Goal: Information Seeking & Learning: Check status

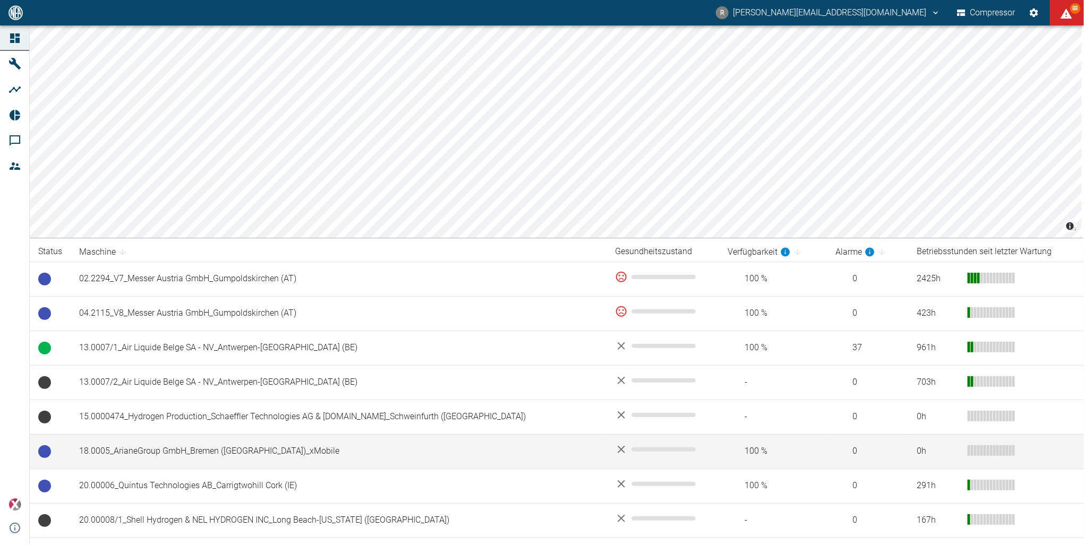
click at [173, 453] on td "18.0005_ArianeGroup GmbH_Bremen ([GEOGRAPHIC_DATA])_xMobile" at bounding box center [339, 451] width 536 height 35
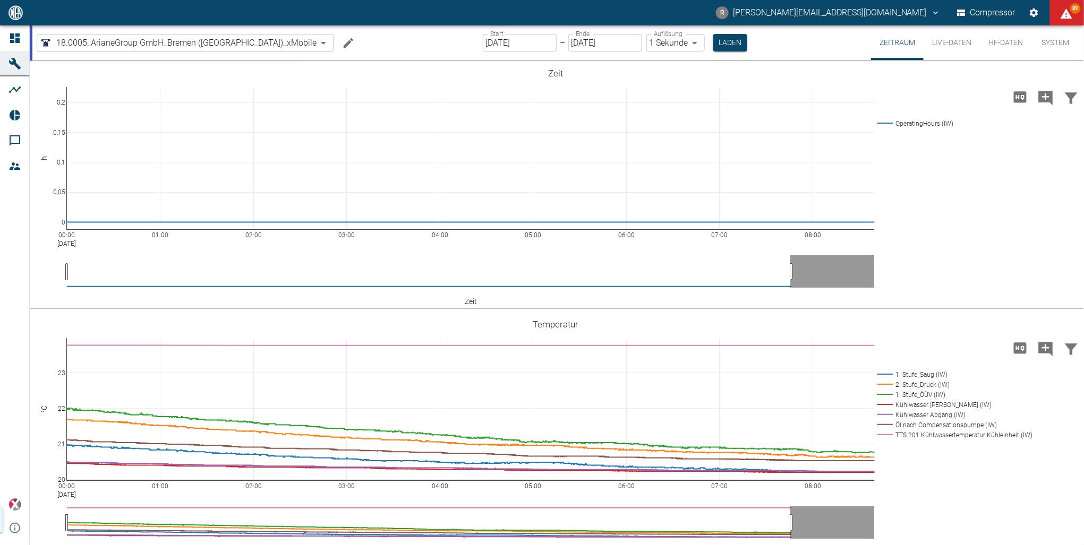
click at [505, 42] on input "05.09.2025" at bounding box center [520, 43] width 74 height 18
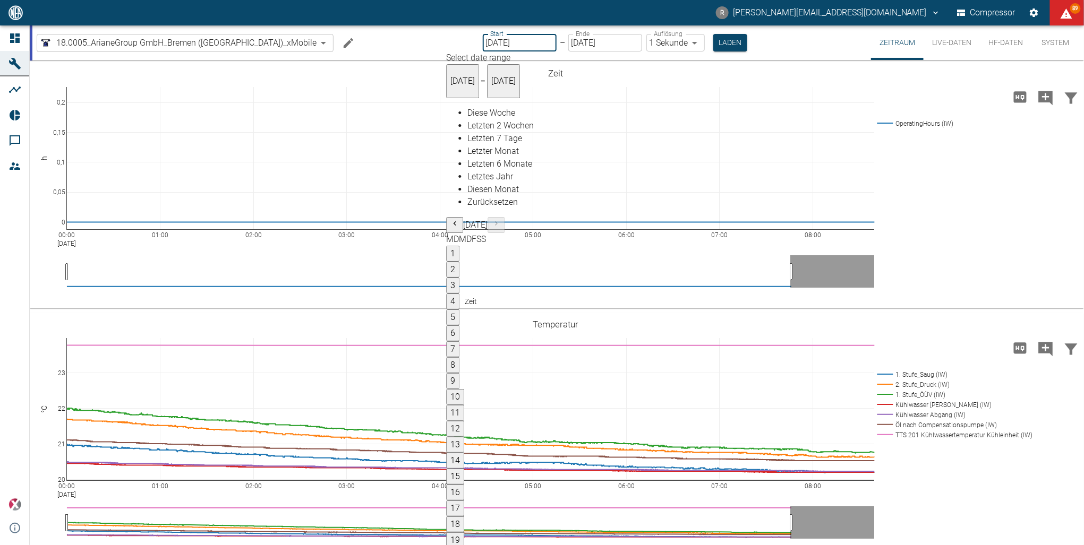
type input "03.09.2025"
type input "2min"
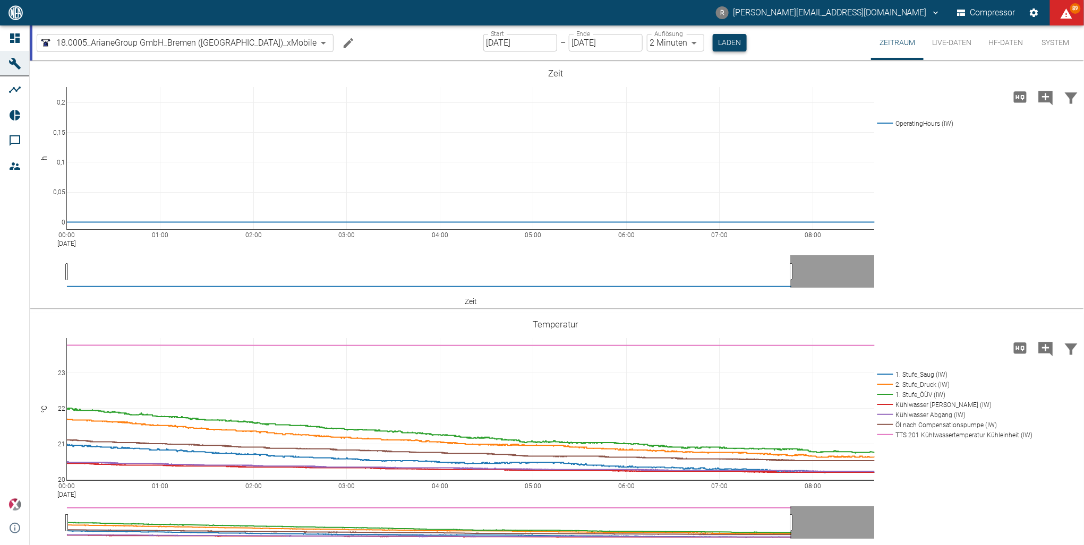
click at [712, 42] on button "Laden" at bounding box center [729, 43] width 34 height 18
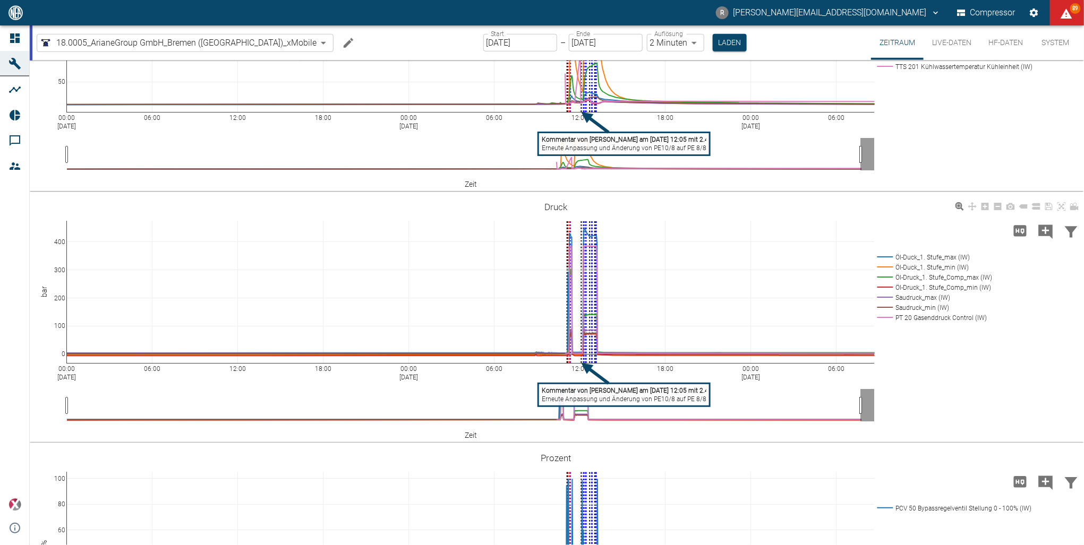
scroll to position [349, 0]
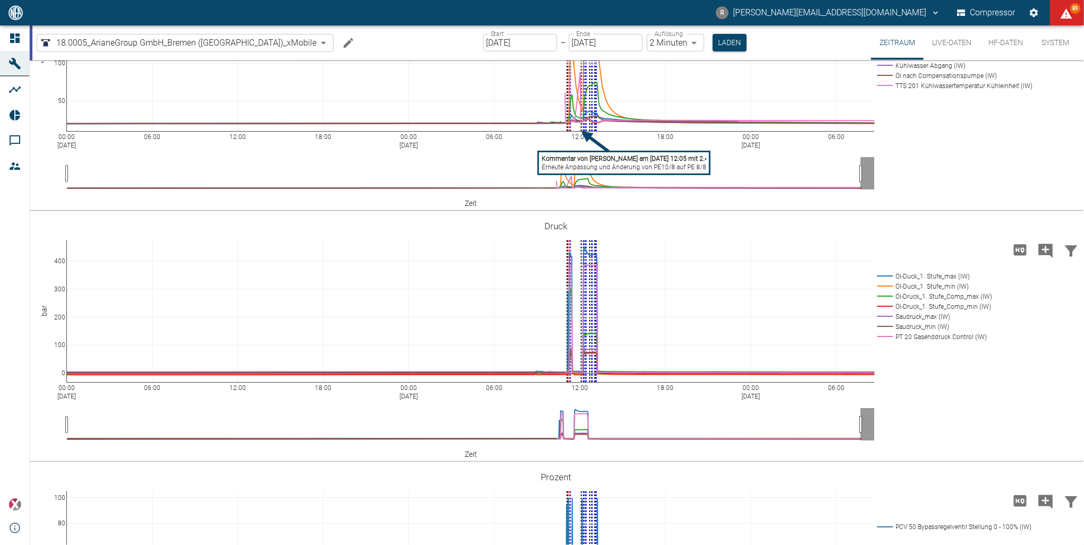
click at [1003, 40] on button "HF-Daten" at bounding box center [1005, 42] width 51 height 35
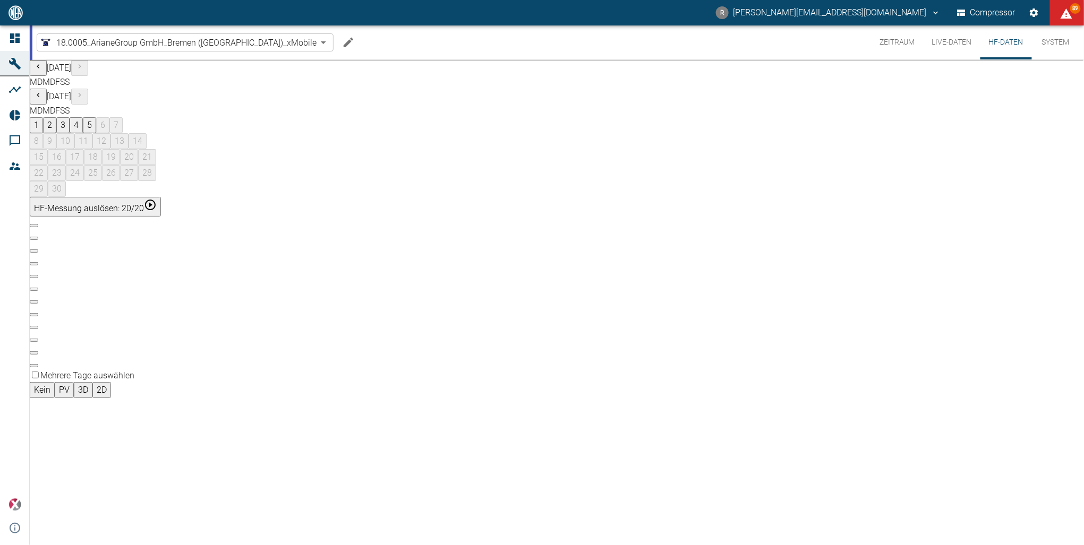
click at [83, 133] on button "4" at bounding box center [76, 125] width 13 height 16
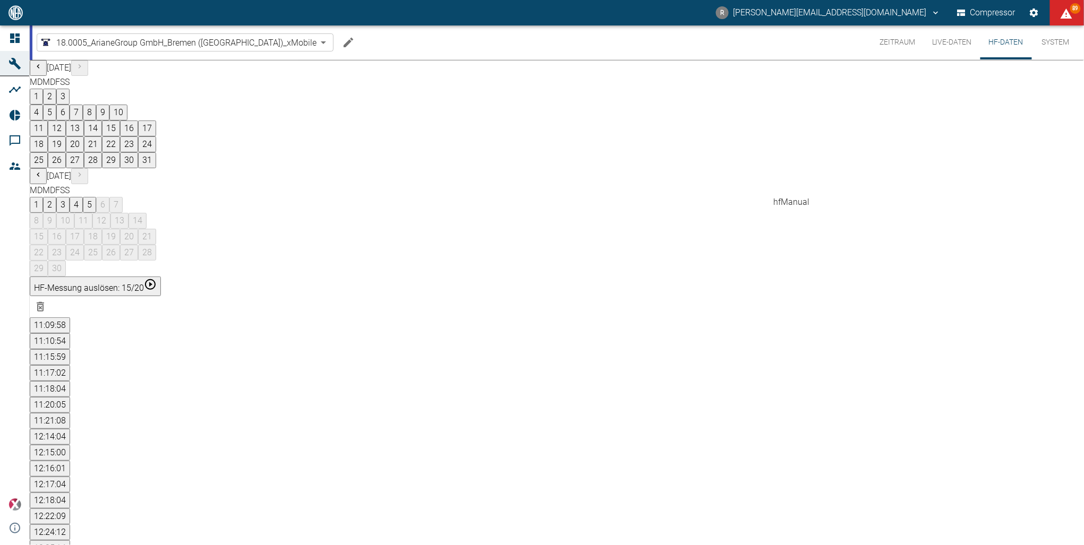
click at [70, 493] on button "12:18:04" at bounding box center [50, 501] width 40 height 16
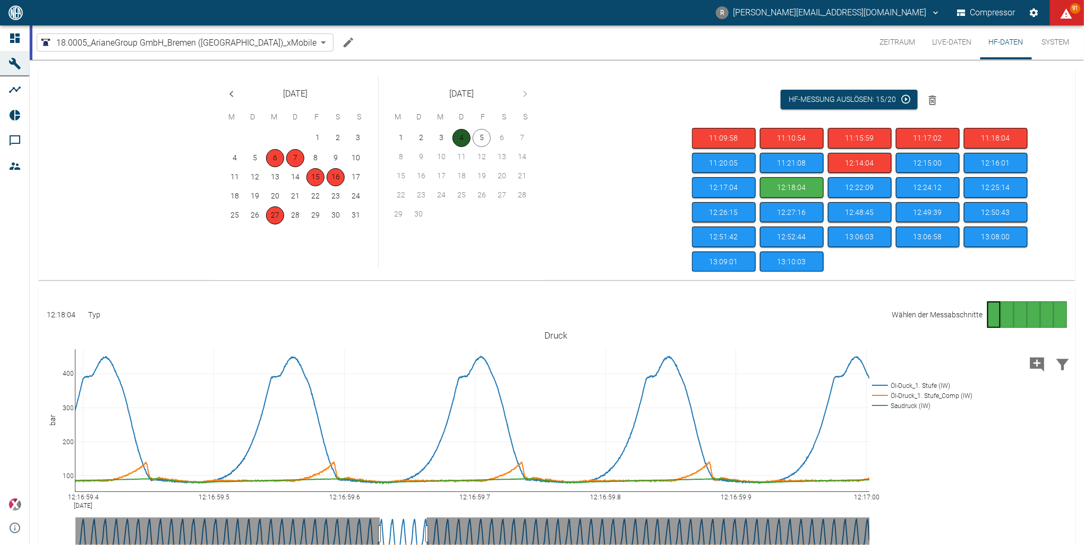
click at [462, 140] on button "4" at bounding box center [461, 138] width 18 height 18
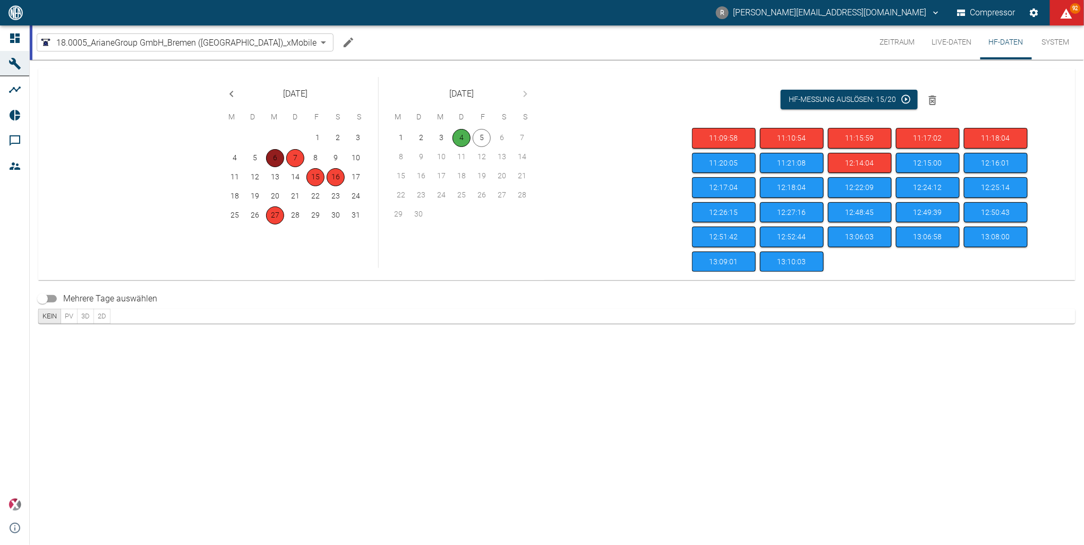
click at [277, 156] on button "6" at bounding box center [275, 158] width 18 height 18
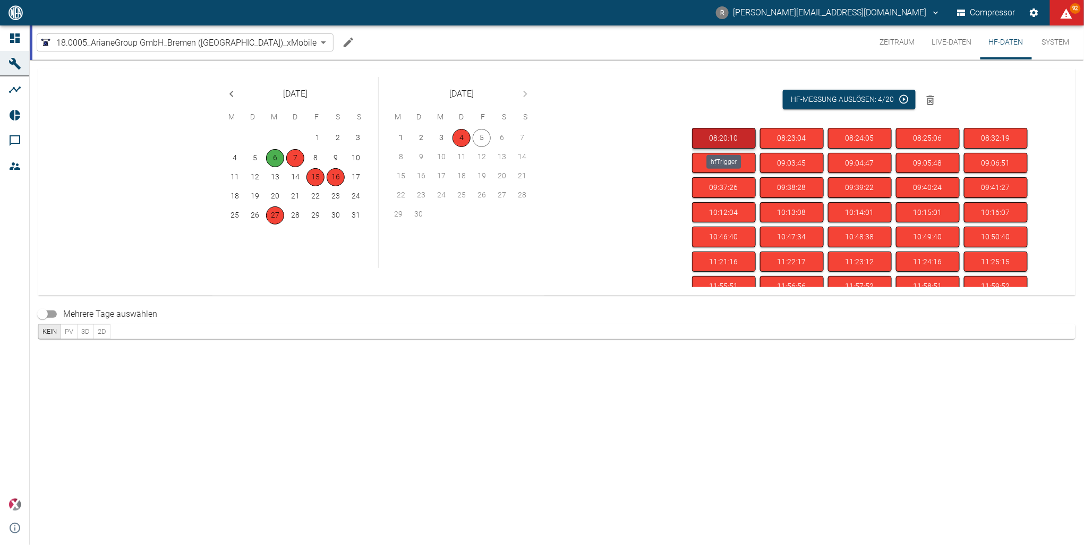
click at [718, 140] on button "08:20:10" at bounding box center [724, 138] width 64 height 21
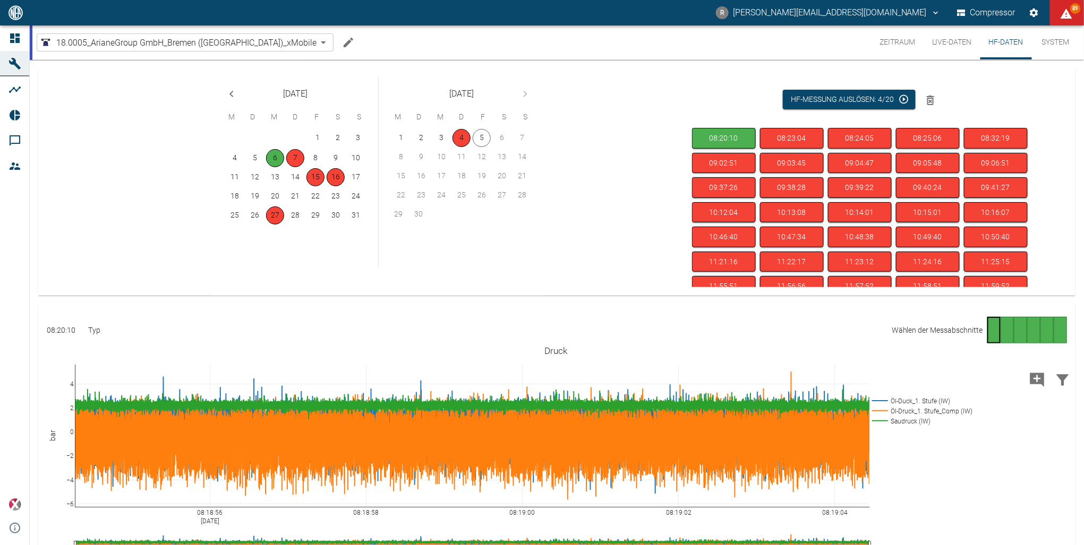
click at [298, 157] on button "7" at bounding box center [295, 158] width 18 height 18
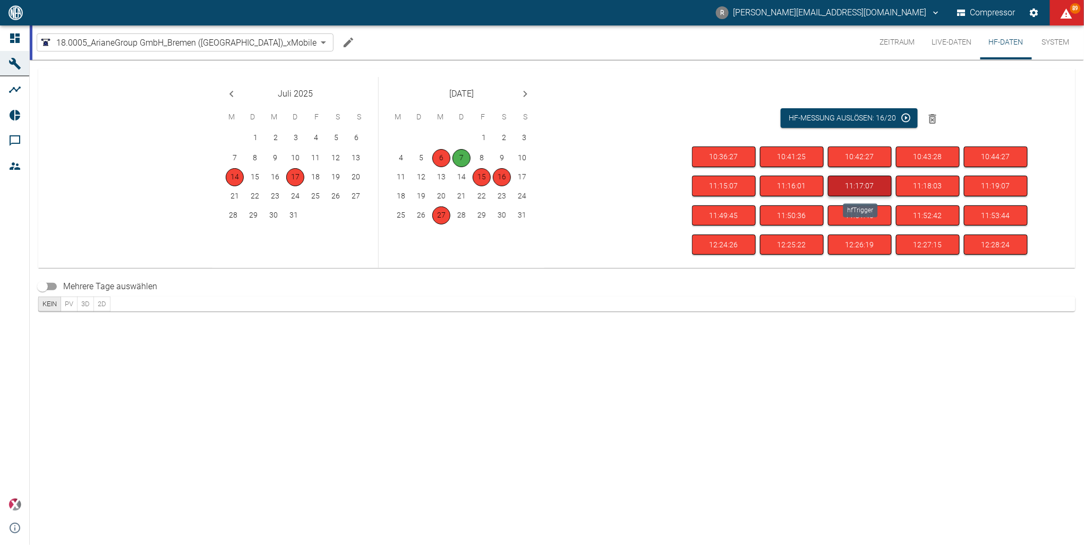
click at [863, 188] on button "11:17:07" at bounding box center [860, 186] width 64 height 21
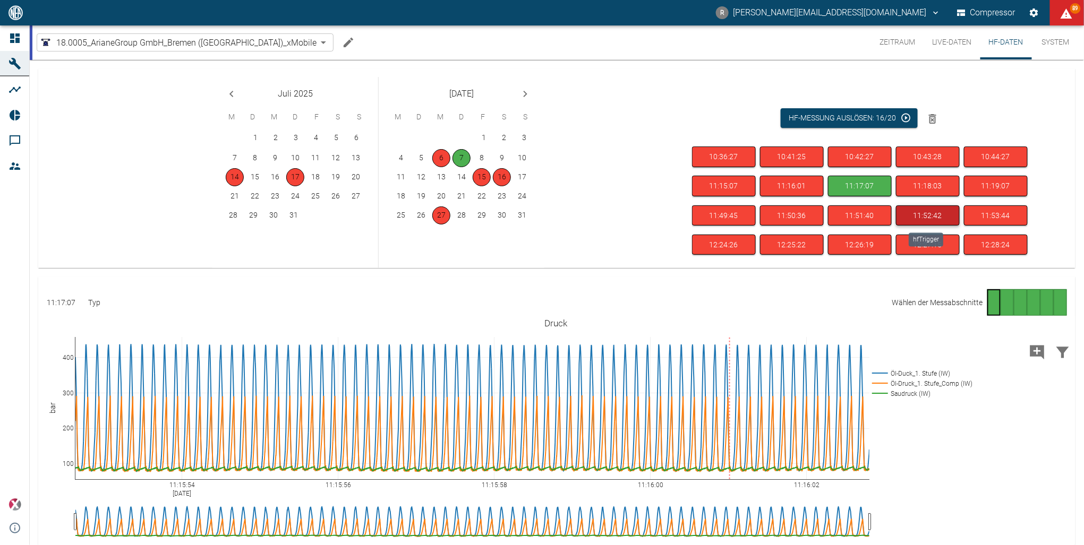
click at [933, 211] on button "11:52:42" at bounding box center [928, 215] width 64 height 21
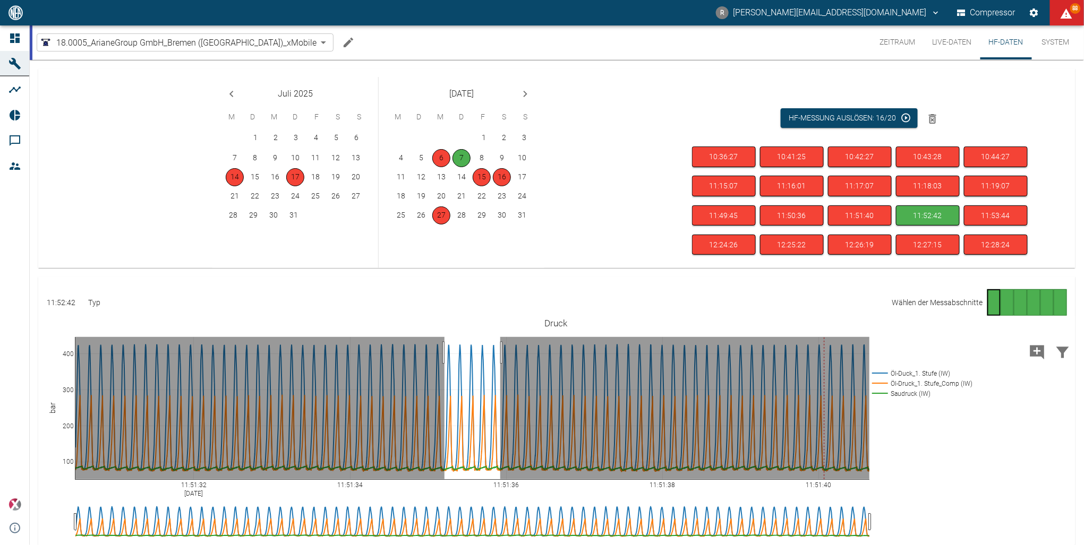
drag, startPoint x: 444, startPoint y: 353, endPoint x: 500, endPoint y: 355, distance: 55.8
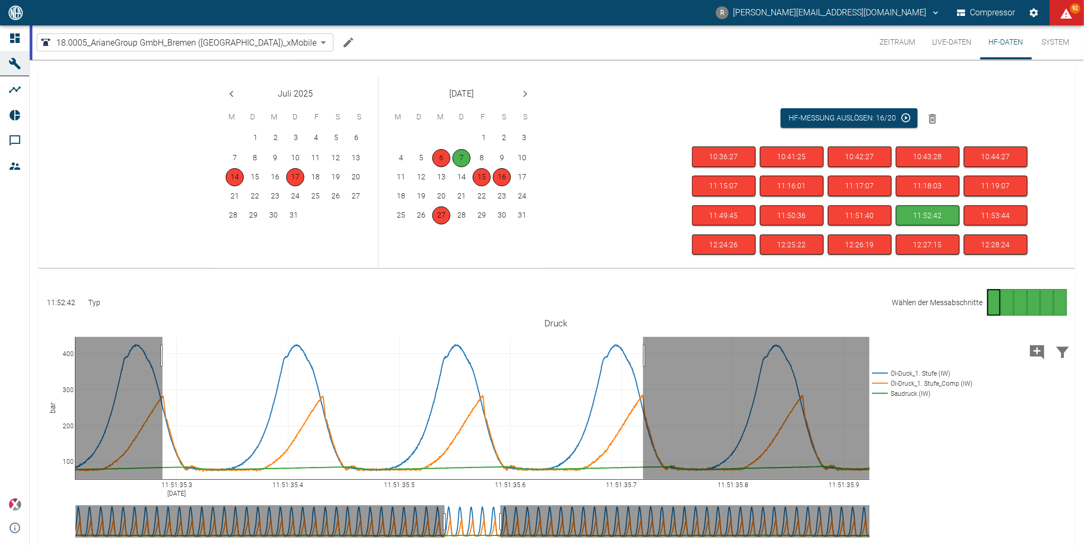
drag, startPoint x: 162, startPoint y: 356, endPoint x: 643, endPoint y: 356, distance: 480.5
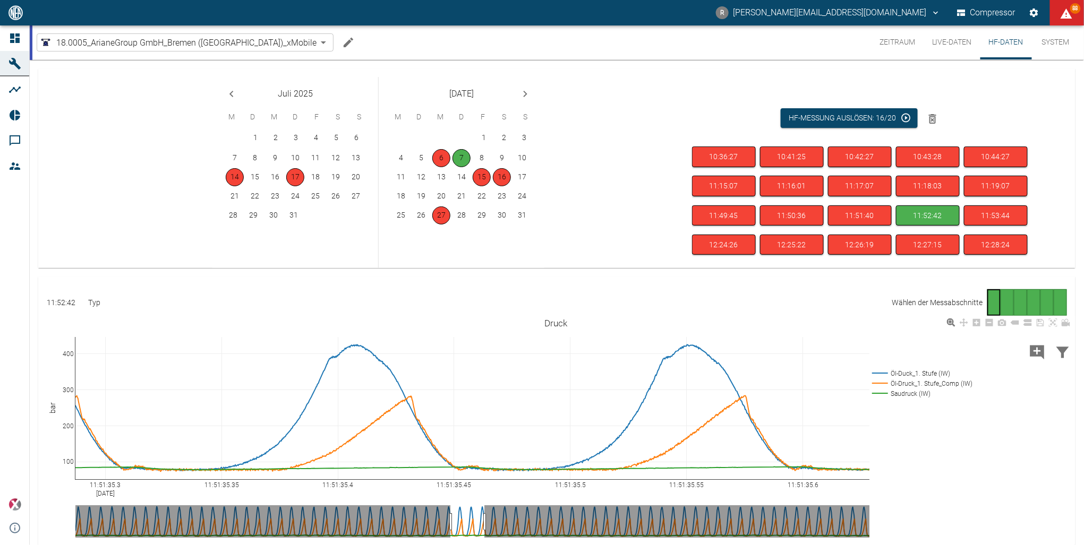
drag, startPoint x: 865, startPoint y: 480, endPoint x: 917, endPoint y: 463, distance: 54.6
click at [1042, 323] on icon at bounding box center [1040, 323] width 8 height 8
click at [522, 95] on icon "Next month" at bounding box center [525, 94] width 13 height 13
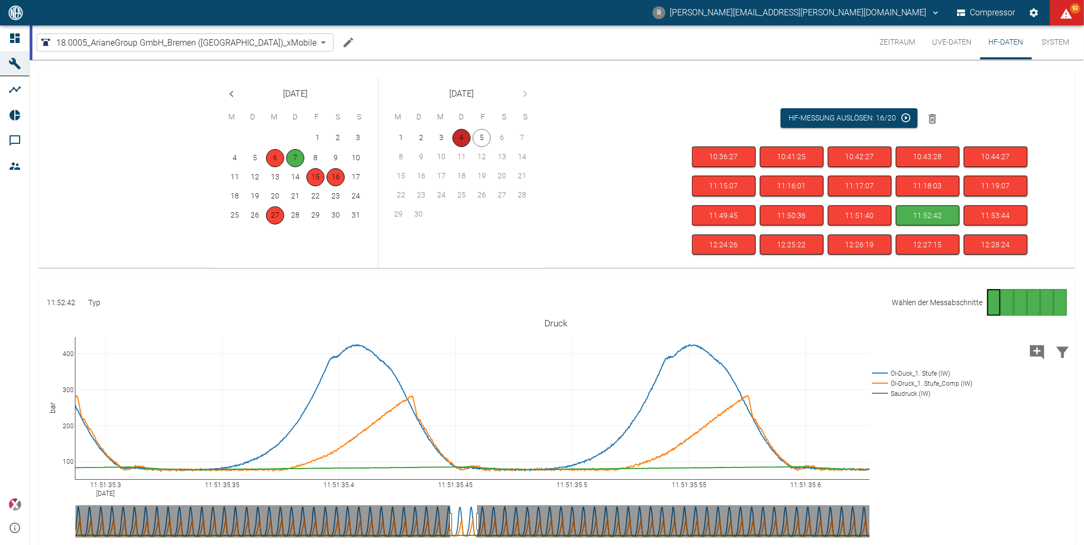
click at [459, 141] on button "4" at bounding box center [461, 138] width 18 height 18
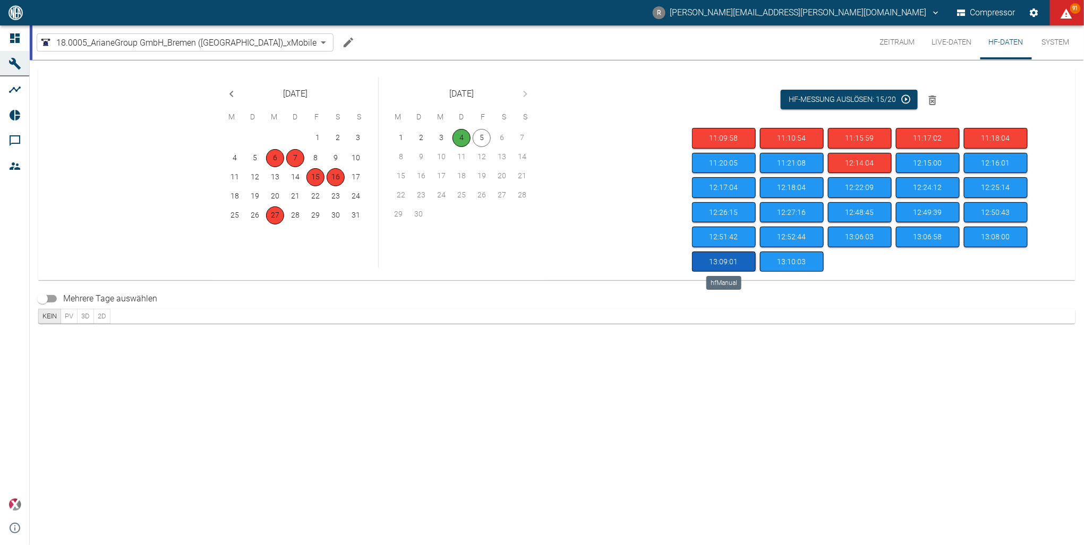
click at [719, 260] on button "13:09:01" at bounding box center [724, 262] width 64 height 21
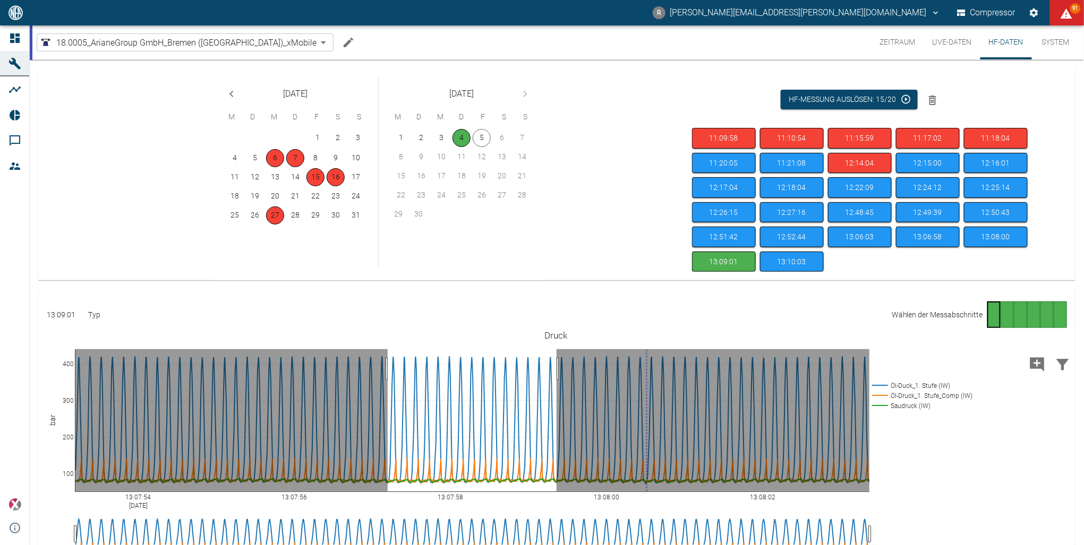
drag, startPoint x: 387, startPoint y: 366, endPoint x: 556, endPoint y: 365, distance: 169.4
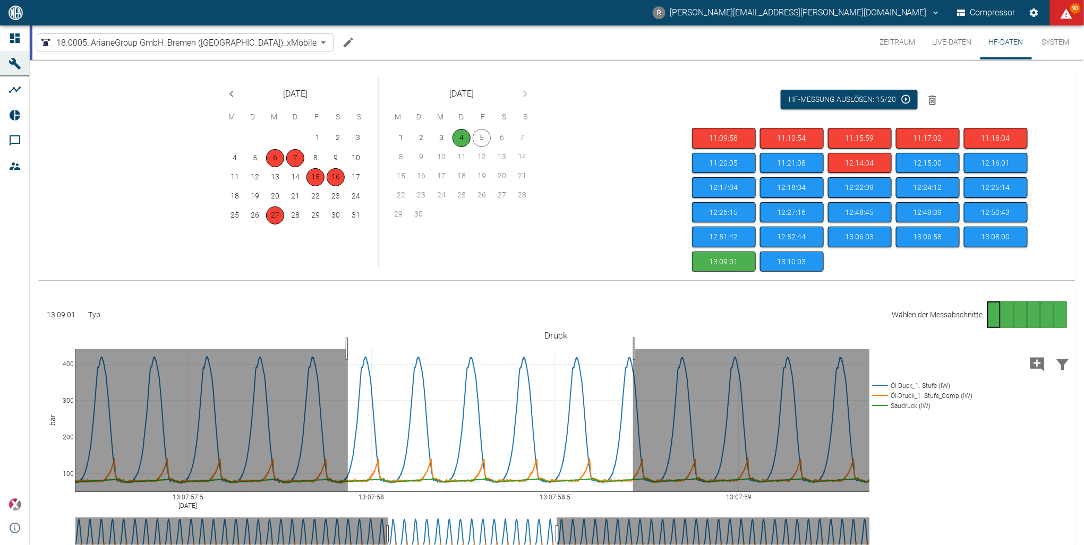
drag, startPoint x: 348, startPoint y: 346, endPoint x: 633, endPoint y: 336, distance: 285.3
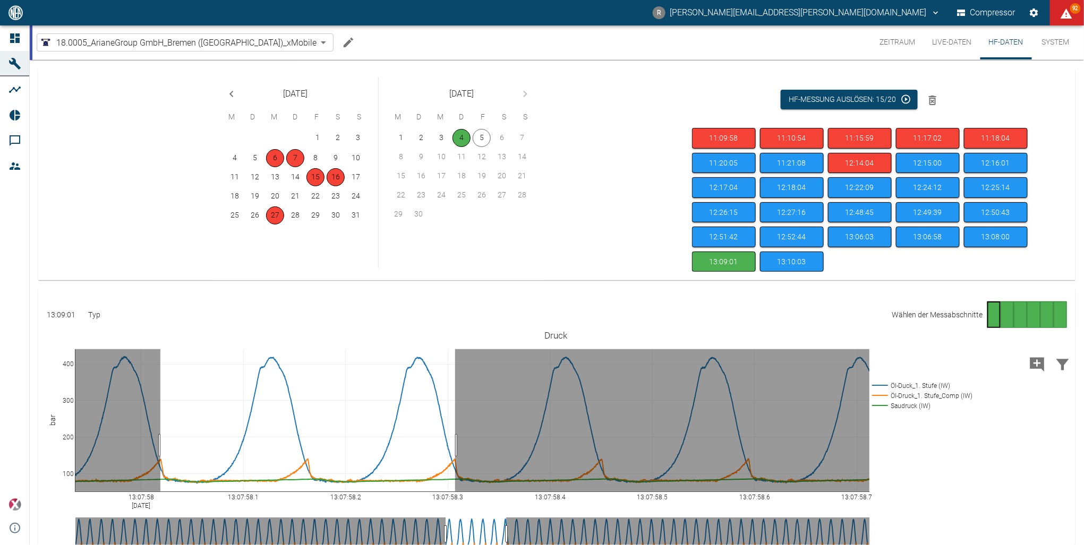
drag, startPoint x: 160, startPoint y: 442, endPoint x: 455, endPoint y: 439, distance: 294.7
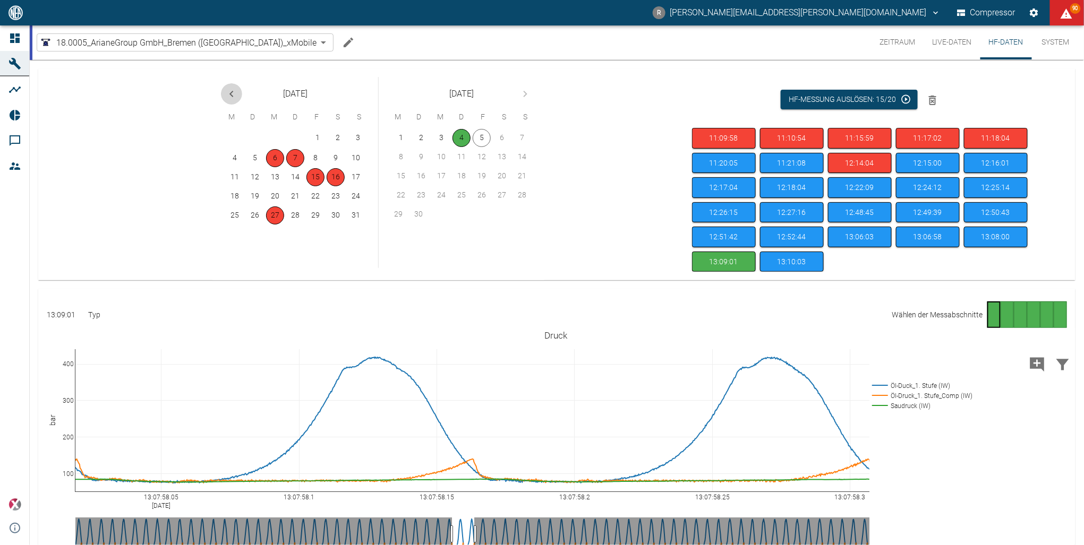
click at [231, 94] on icon "Previous month" at bounding box center [231, 94] width 4 height 6
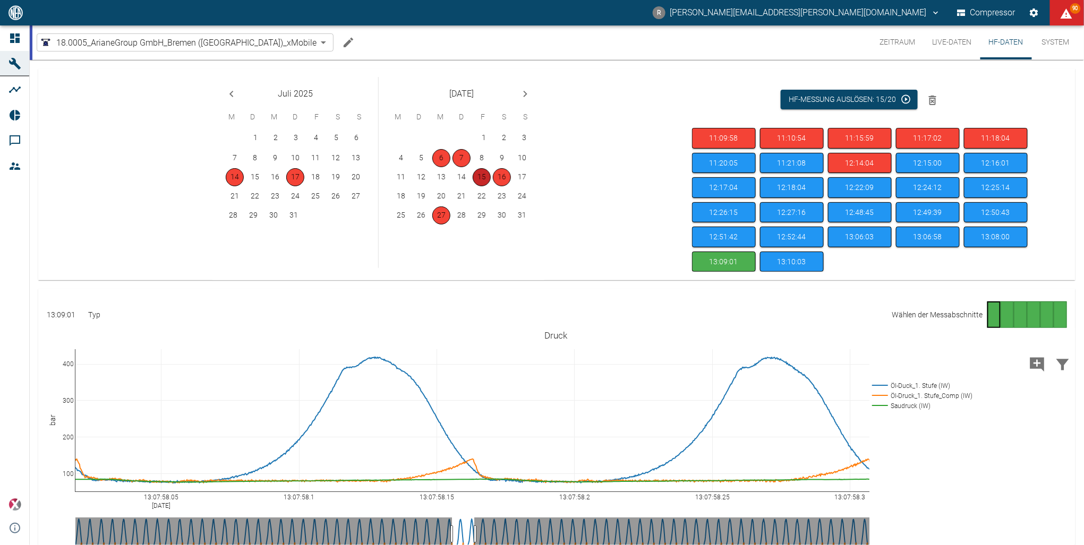
click at [480, 176] on button "15" at bounding box center [481, 177] width 18 height 18
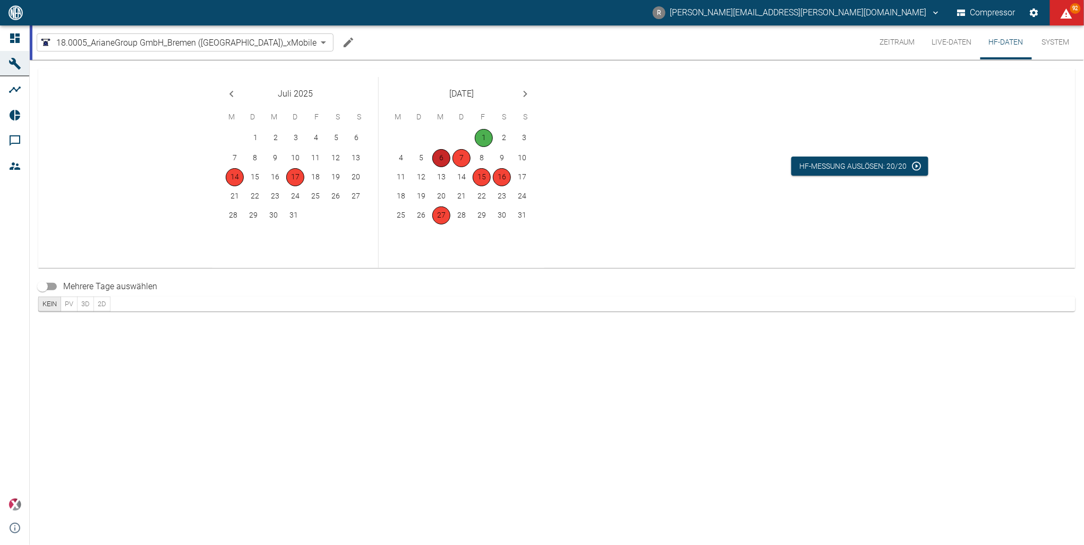
click at [441, 158] on button "6" at bounding box center [441, 158] width 18 height 18
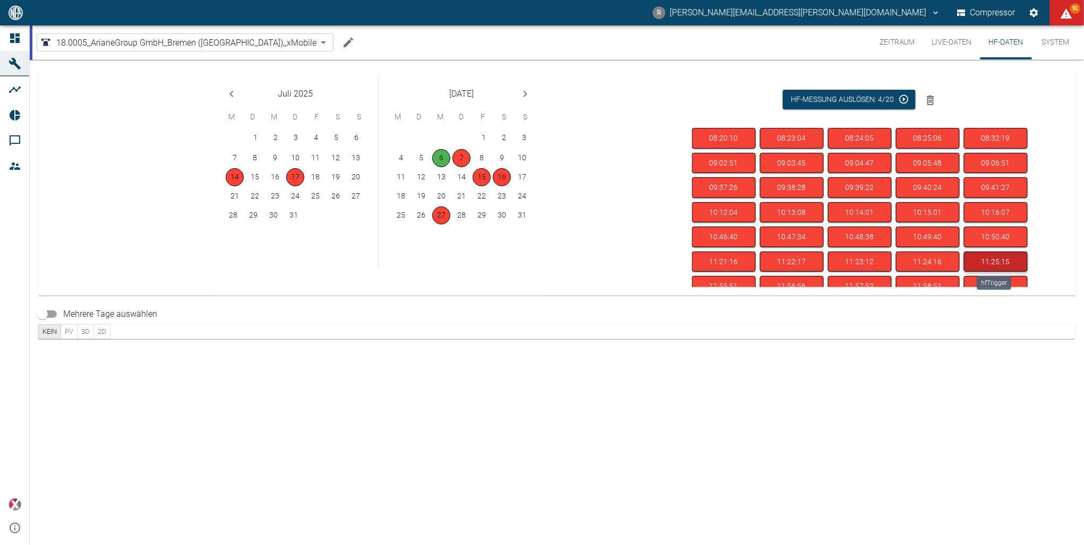
click at [992, 257] on button "11:25:15" at bounding box center [996, 262] width 64 height 21
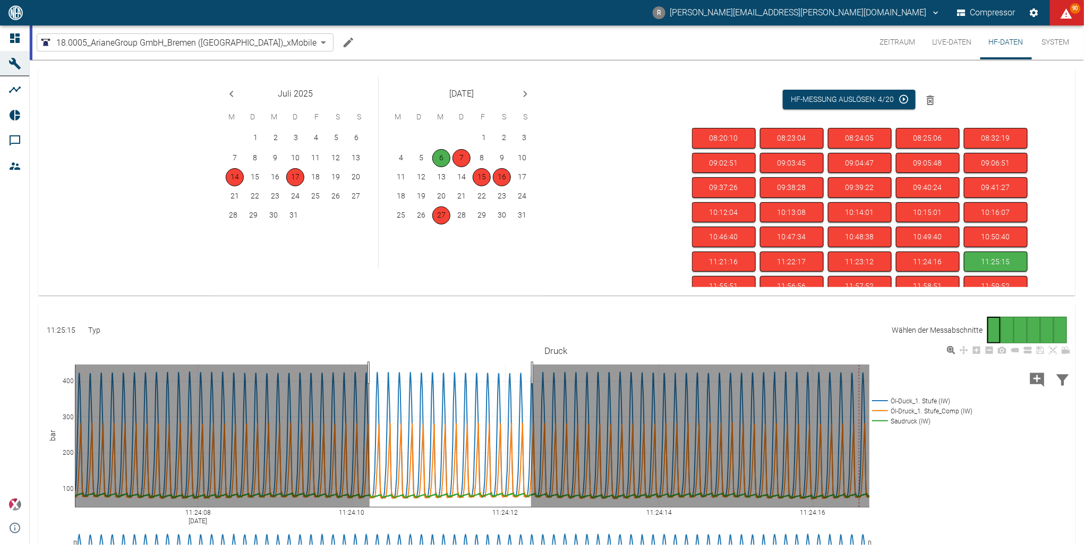
drag, startPoint x: 370, startPoint y: 373, endPoint x: 531, endPoint y: 377, distance: 161.4
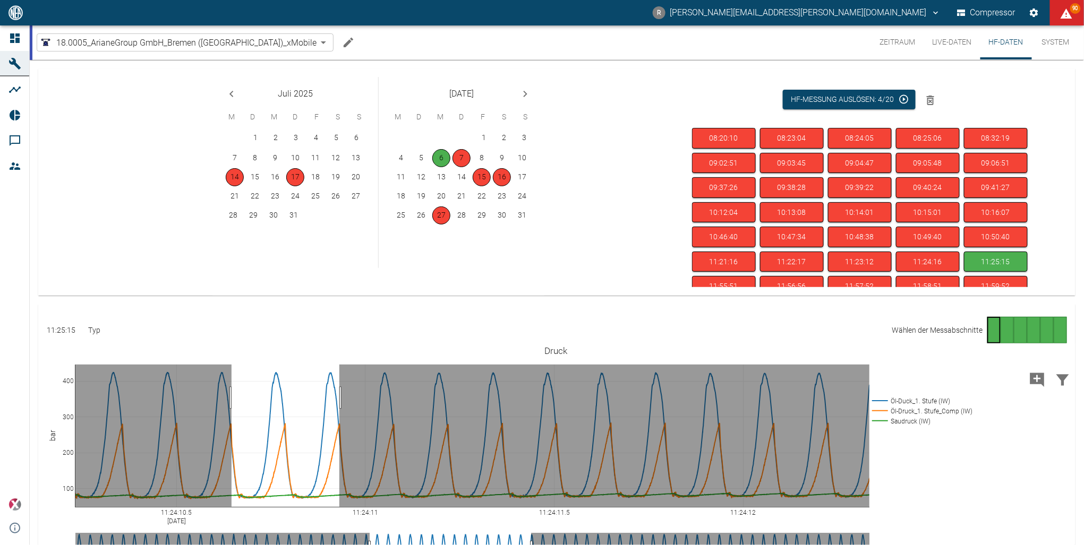
drag, startPoint x: 231, startPoint y: 398, endPoint x: 339, endPoint y: 395, distance: 107.8
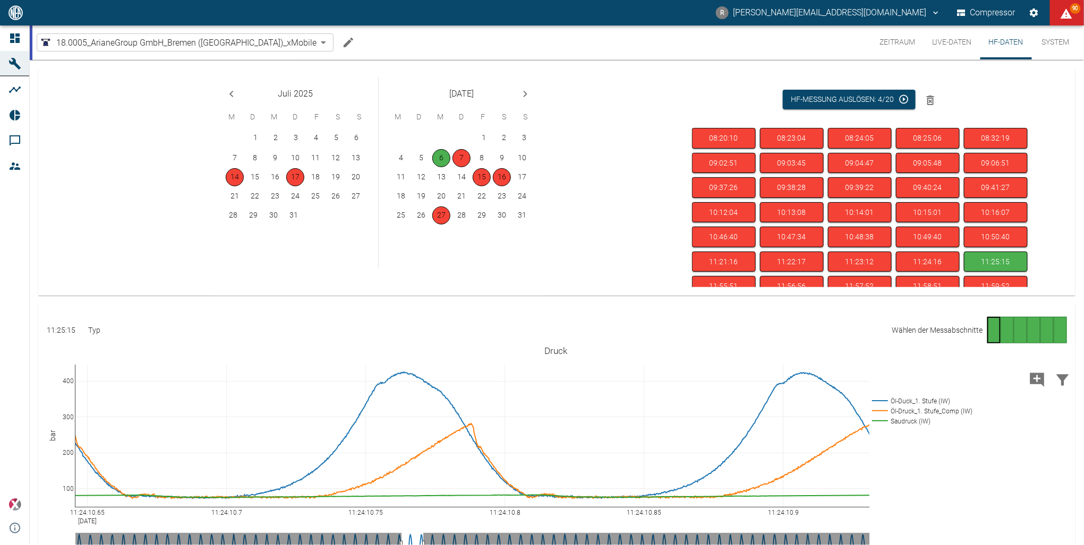
click at [525, 92] on icon "Next month" at bounding box center [525, 94] width 4 height 6
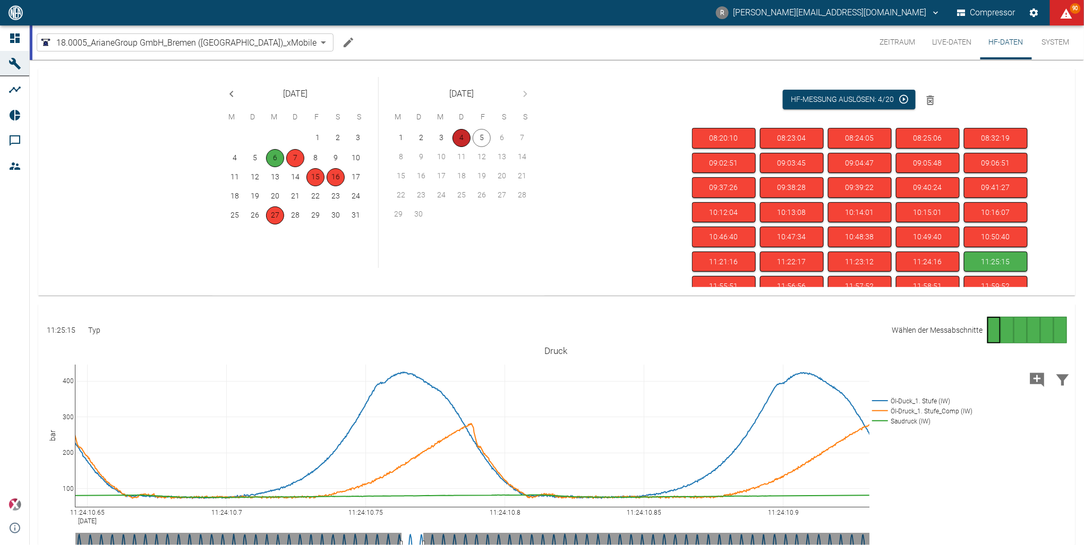
click at [457, 140] on button "4" at bounding box center [461, 138] width 18 height 18
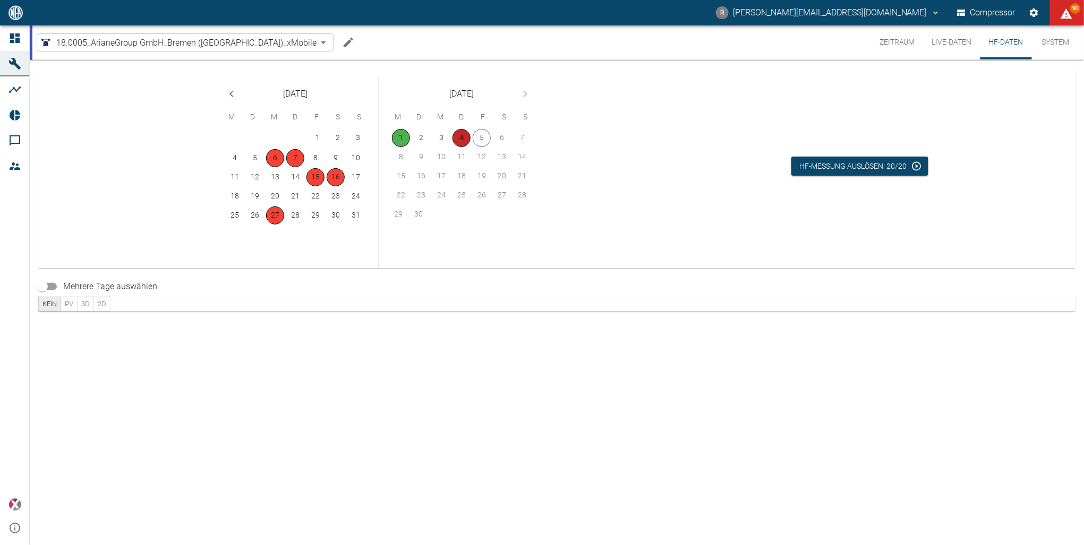
click at [460, 139] on button "4" at bounding box center [461, 138] width 18 height 18
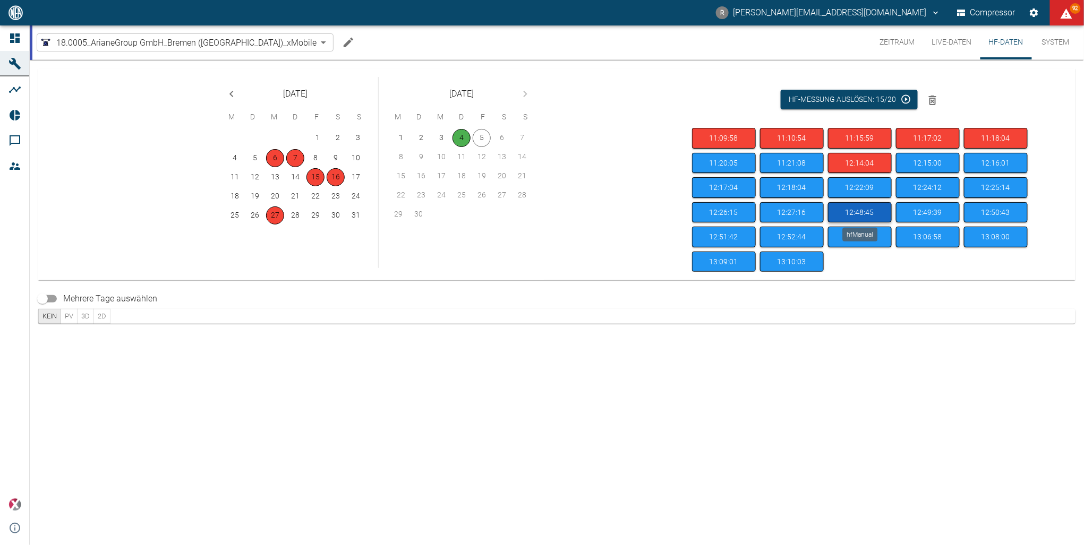
click at [875, 206] on button "12:48:45" at bounding box center [860, 212] width 64 height 21
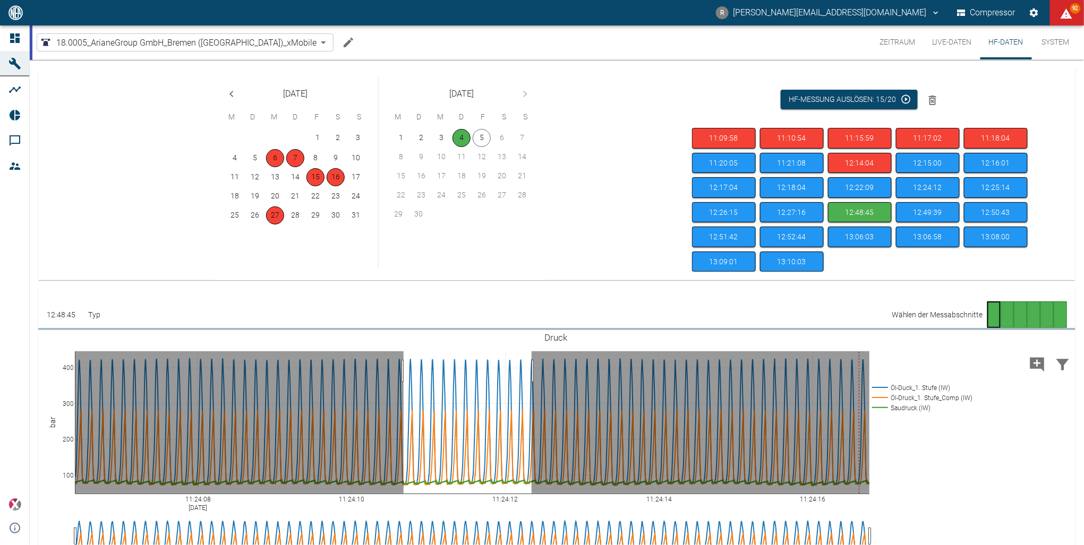
drag, startPoint x: 403, startPoint y: 368, endPoint x: 531, endPoint y: 378, distance: 128.3
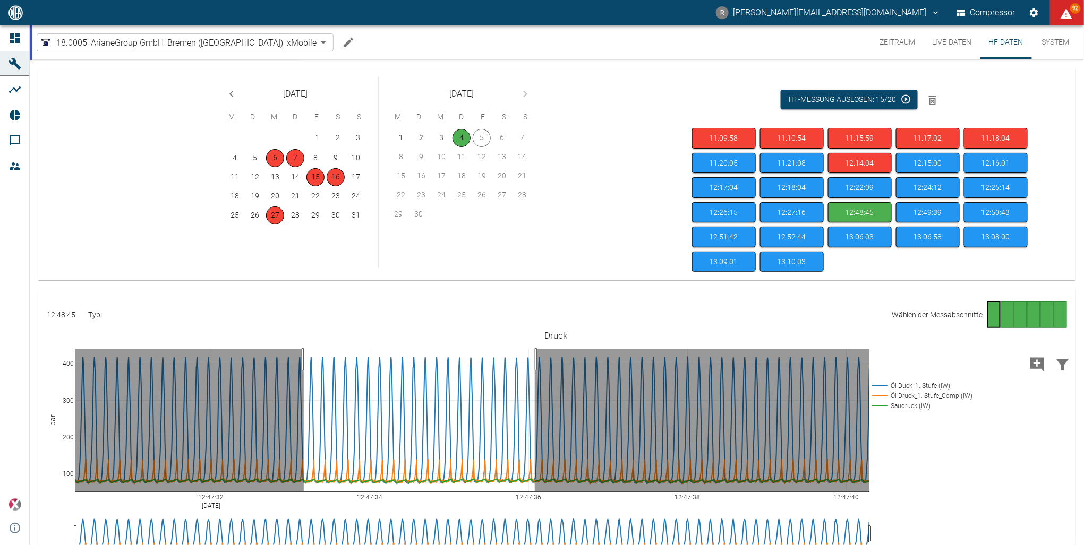
drag, startPoint x: 304, startPoint y: 356, endPoint x: 535, endPoint y: 356, distance: 230.9
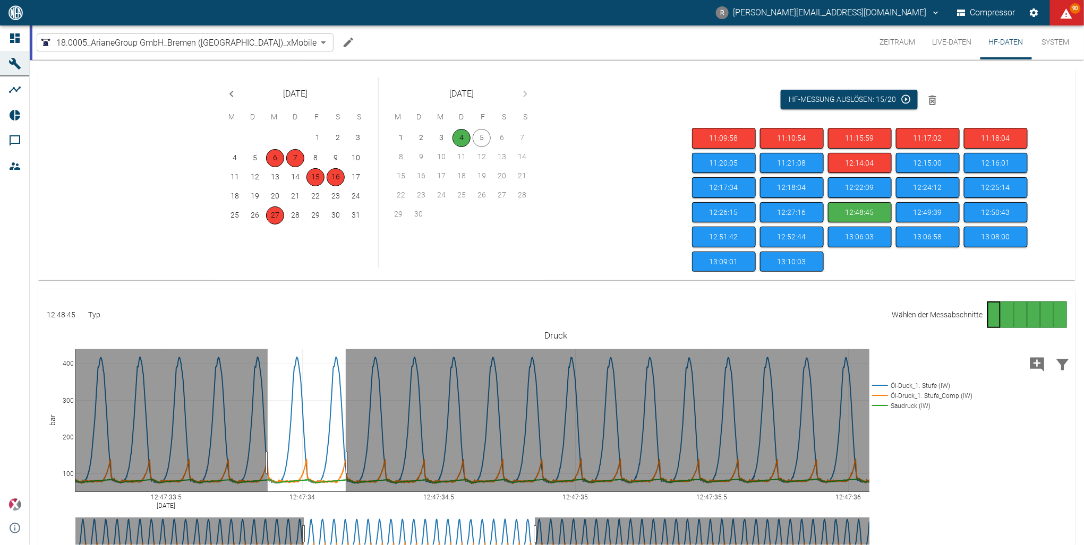
drag, startPoint x: 268, startPoint y: 460, endPoint x: 346, endPoint y: 467, distance: 78.3
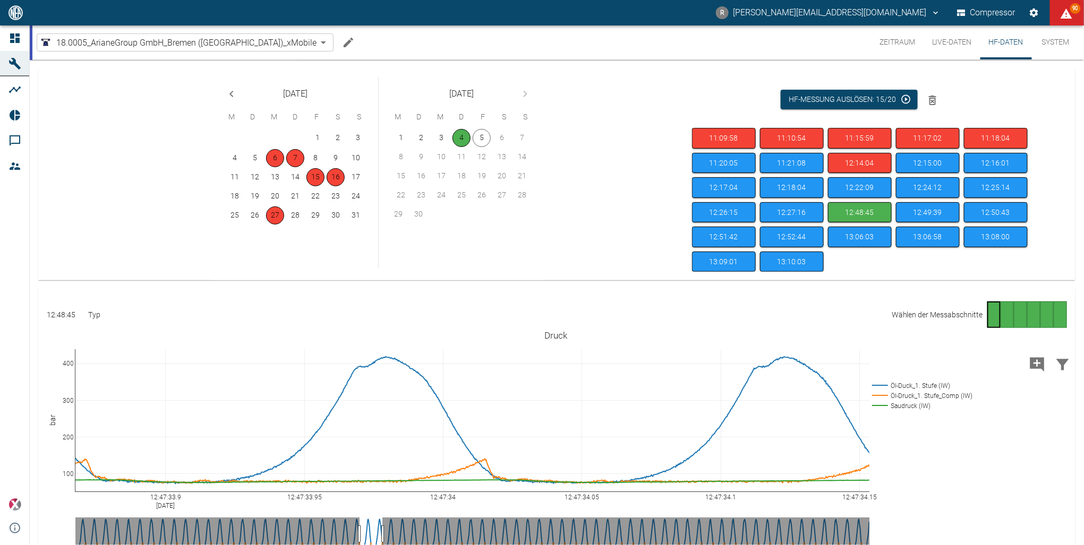
drag, startPoint x: 304, startPoint y: 493, endPoint x: 313, endPoint y: 495, distance: 9.2
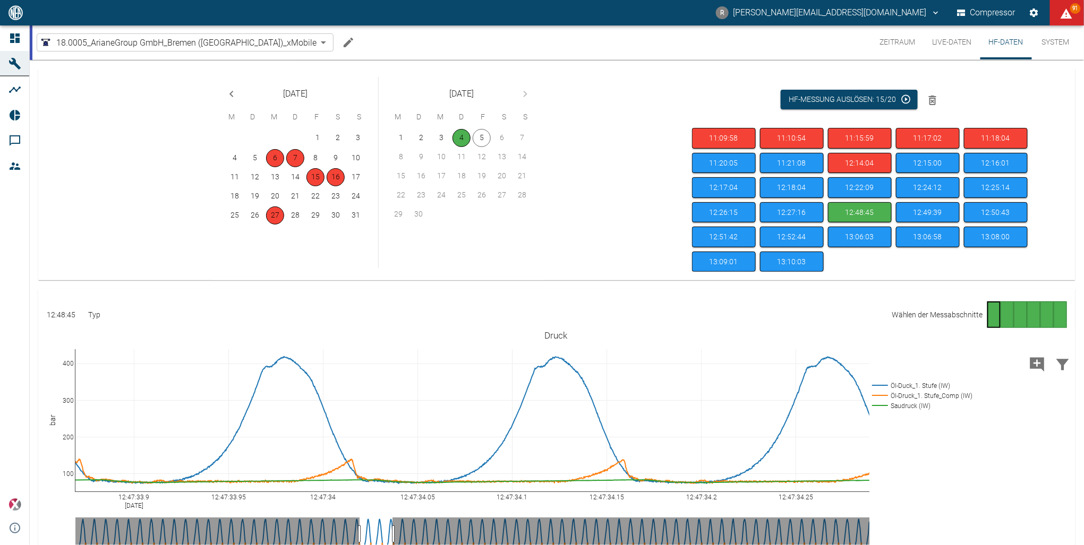
drag, startPoint x: 385, startPoint y: 532, endPoint x: 395, endPoint y: 536, distance: 10.7
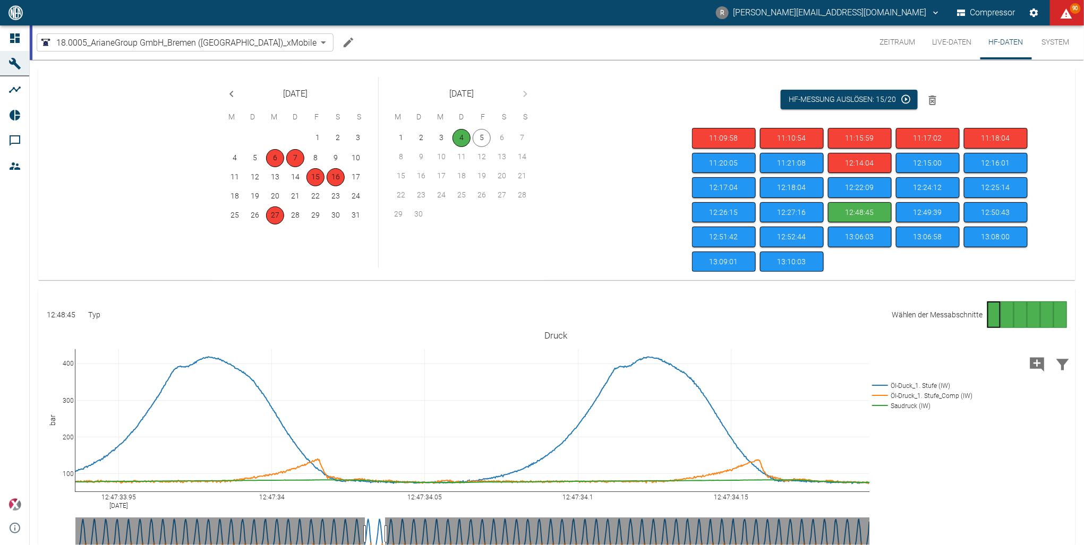
drag, startPoint x: 370, startPoint y: 530, endPoint x: 375, endPoint y: 529, distance: 5.3
click at [293, 157] on button "7" at bounding box center [295, 158] width 18 height 18
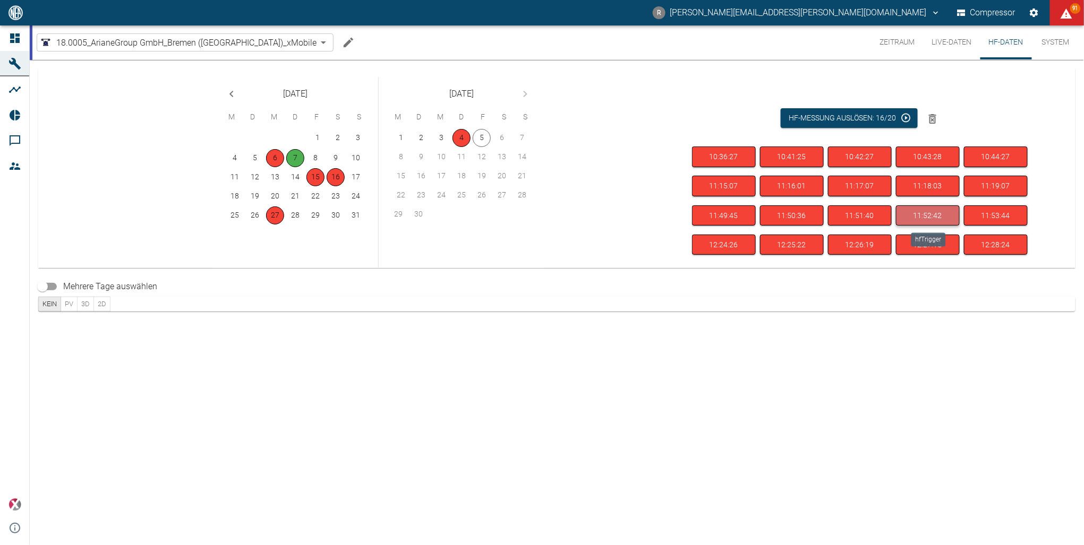
click at [930, 211] on button "11:52:42" at bounding box center [928, 215] width 64 height 21
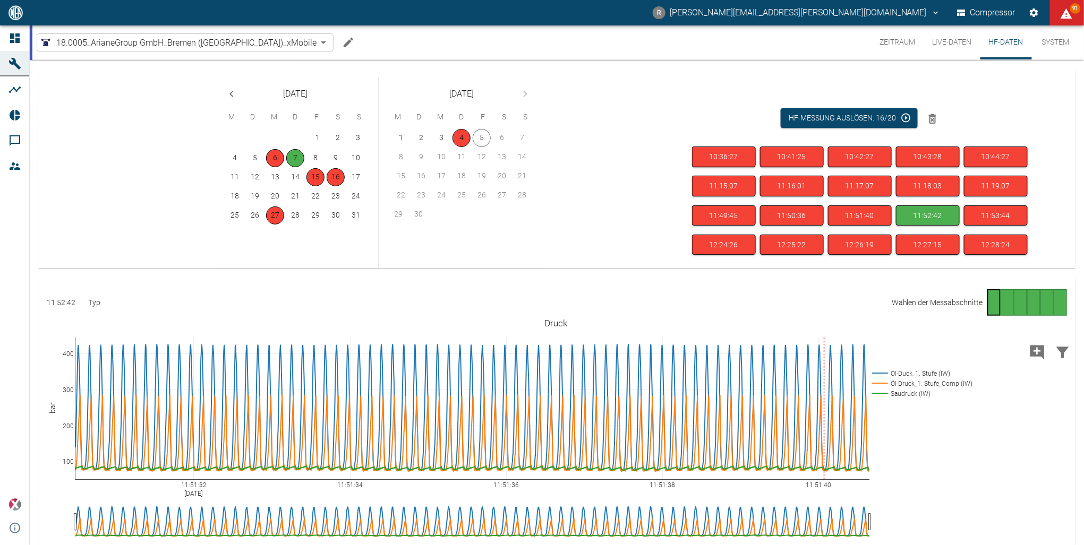
drag, startPoint x: 348, startPoint y: 351, endPoint x: 446, endPoint y: 347, distance: 98.3
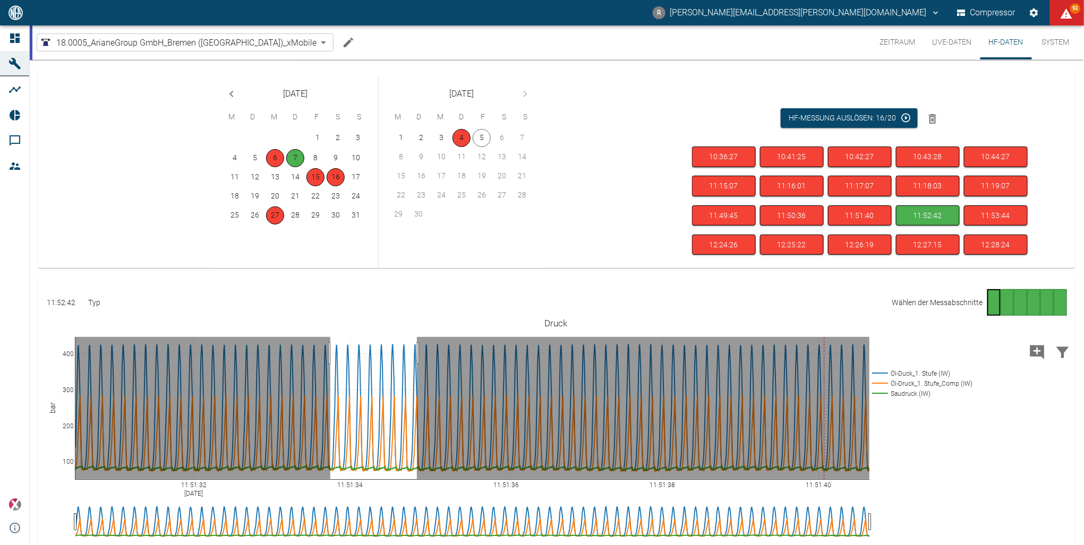
drag, startPoint x: 330, startPoint y: 353, endPoint x: 417, endPoint y: 363, distance: 87.1
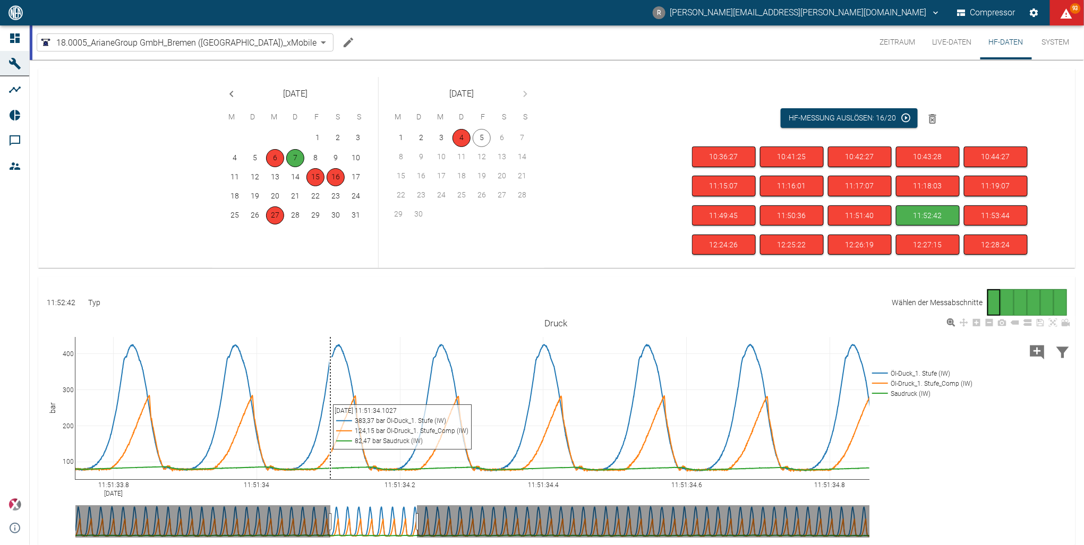
drag, startPoint x: 415, startPoint y: 522, endPoint x: 402, endPoint y: 514, distance: 15.3
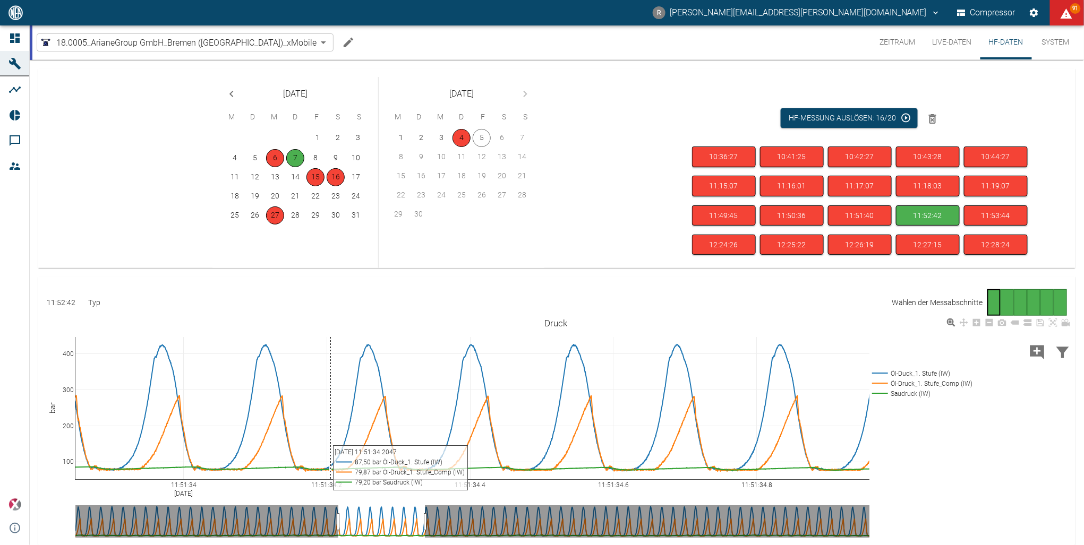
drag, startPoint x: 425, startPoint y: 521, endPoint x: 386, endPoint y: 523, distance: 38.8
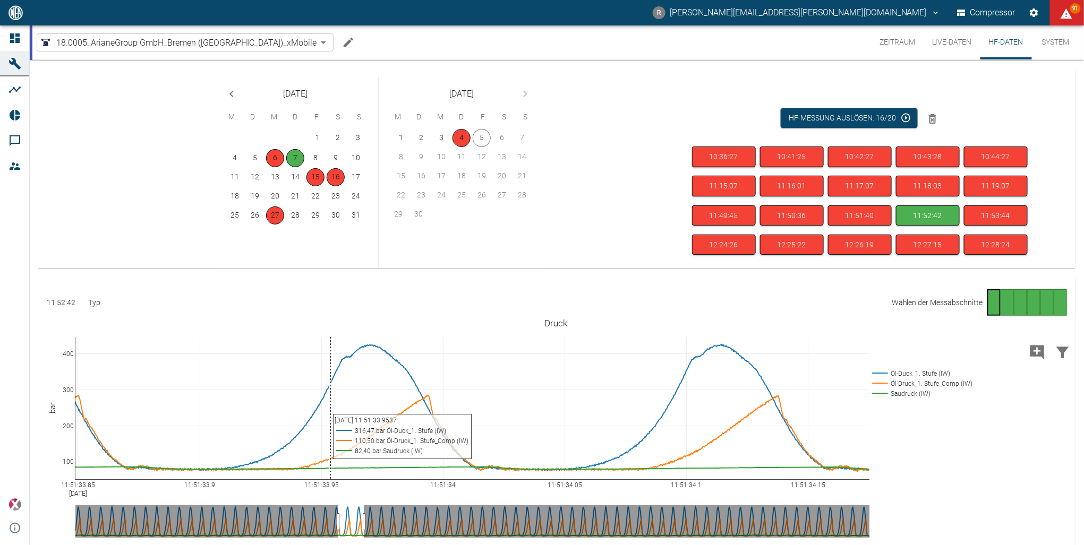
drag, startPoint x: 391, startPoint y: 523, endPoint x: 365, endPoint y: 525, distance: 25.5
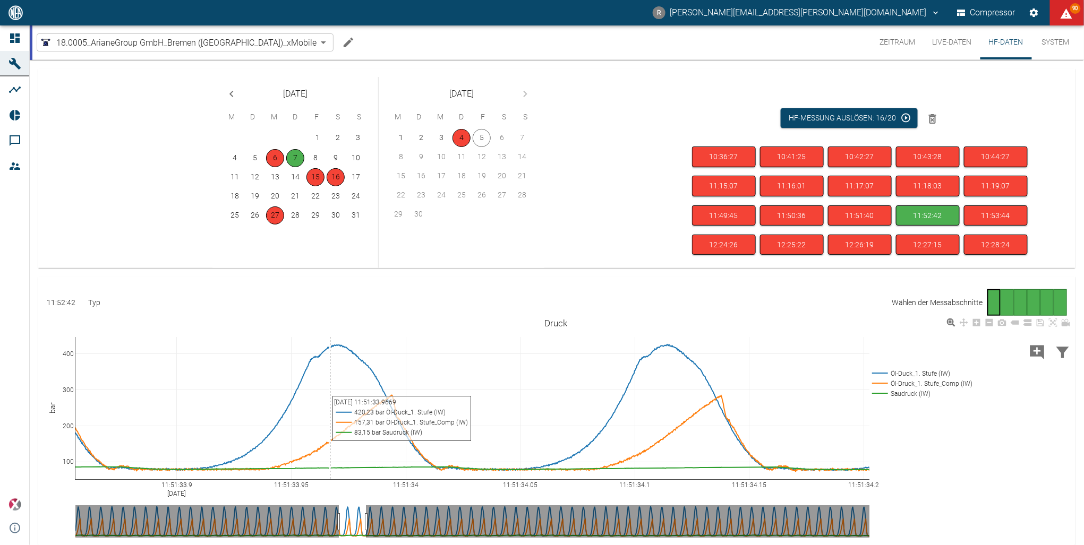
drag, startPoint x: 350, startPoint y: 521, endPoint x: 369, endPoint y: 522, distance: 19.1
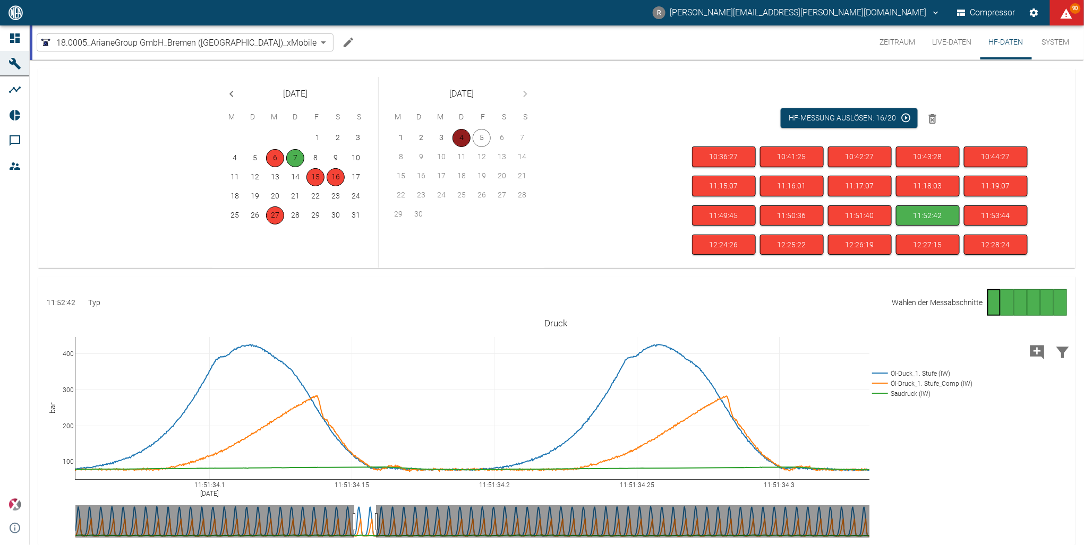
click at [457, 139] on button "4" at bounding box center [461, 138] width 18 height 18
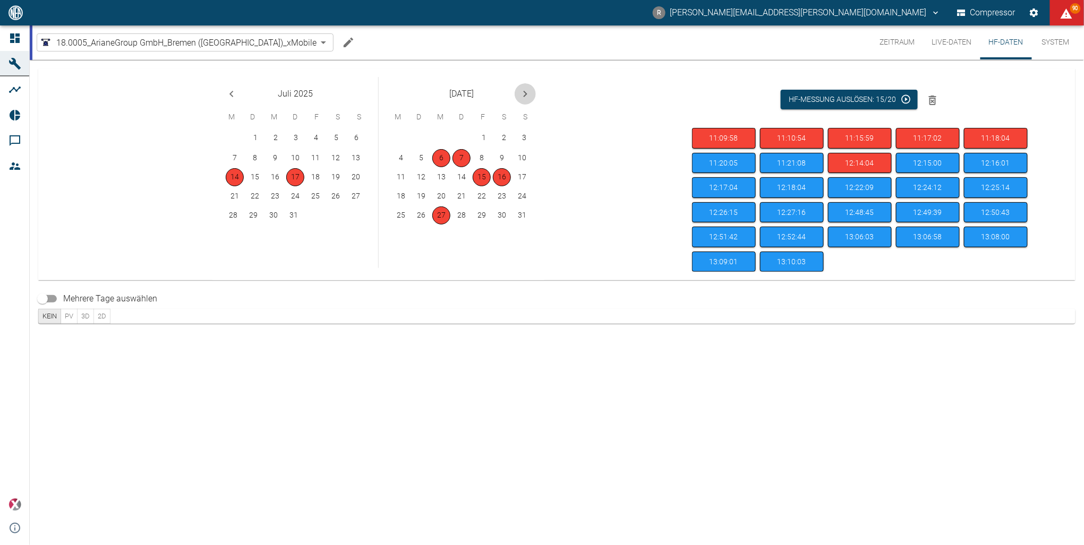
click at [523, 94] on icon "Next month" at bounding box center [525, 94] width 13 height 13
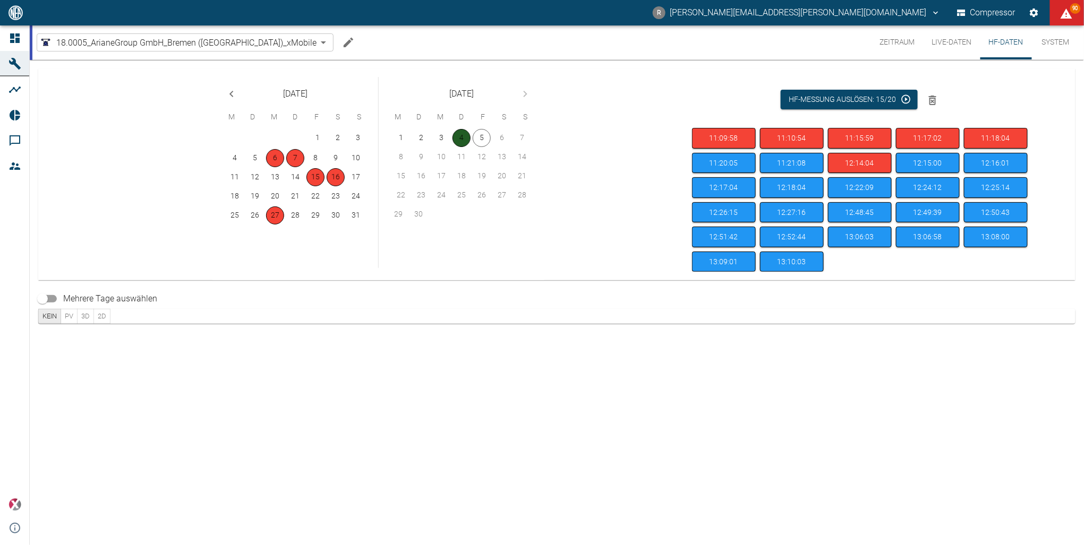
click at [464, 141] on button "4" at bounding box center [461, 138] width 18 height 18
click at [935, 208] on button "12:49:39" at bounding box center [928, 212] width 64 height 21
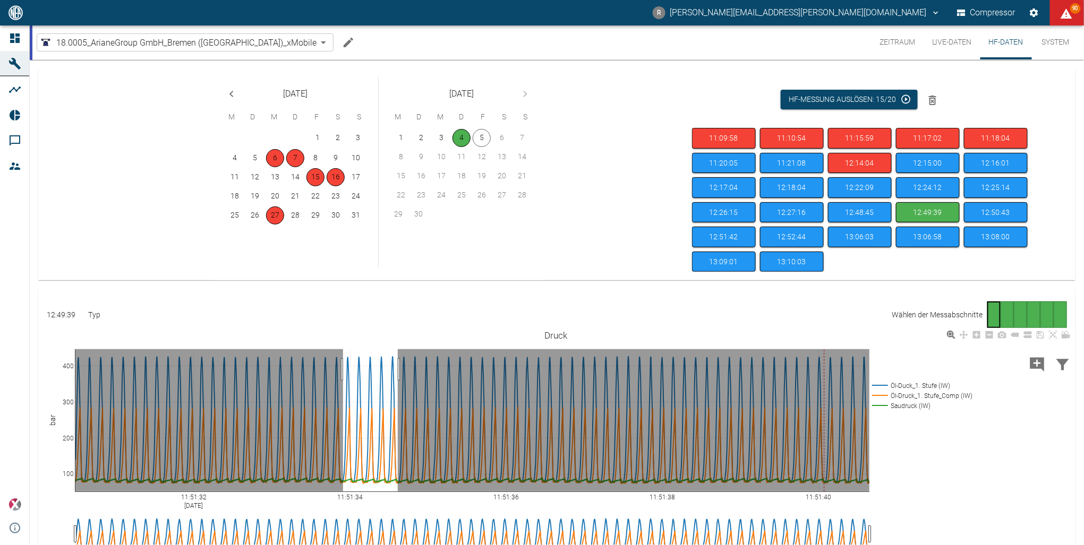
drag, startPoint x: 343, startPoint y: 366, endPoint x: 394, endPoint y: 395, distance: 58.5
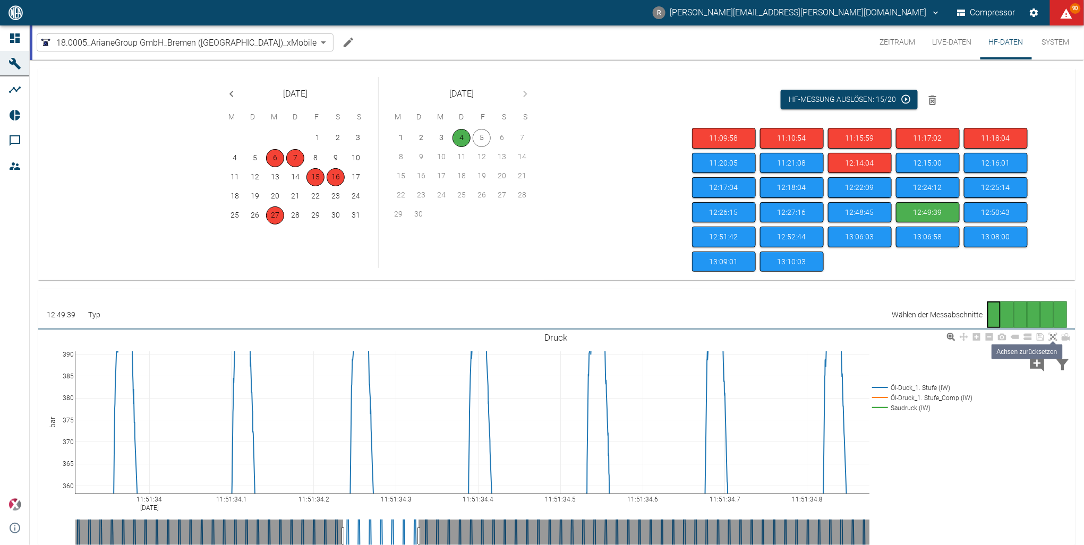
click at [1053, 334] on icon at bounding box center [1053, 337] width 8 height 8
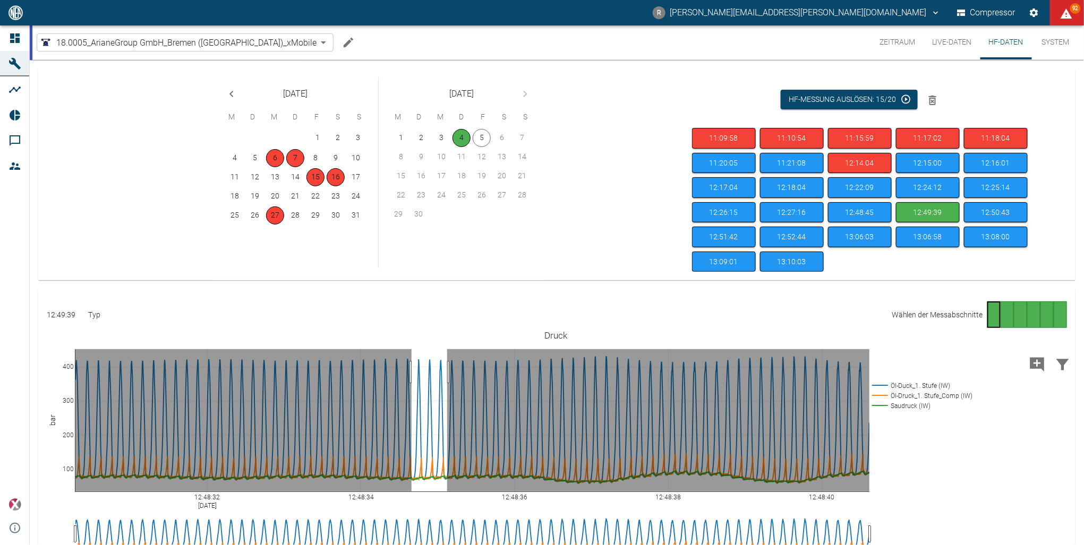
drag, startPoint x: 411, startPoint y: 369, endPoint x: 447, endPoint y: 378, distance: 36.7
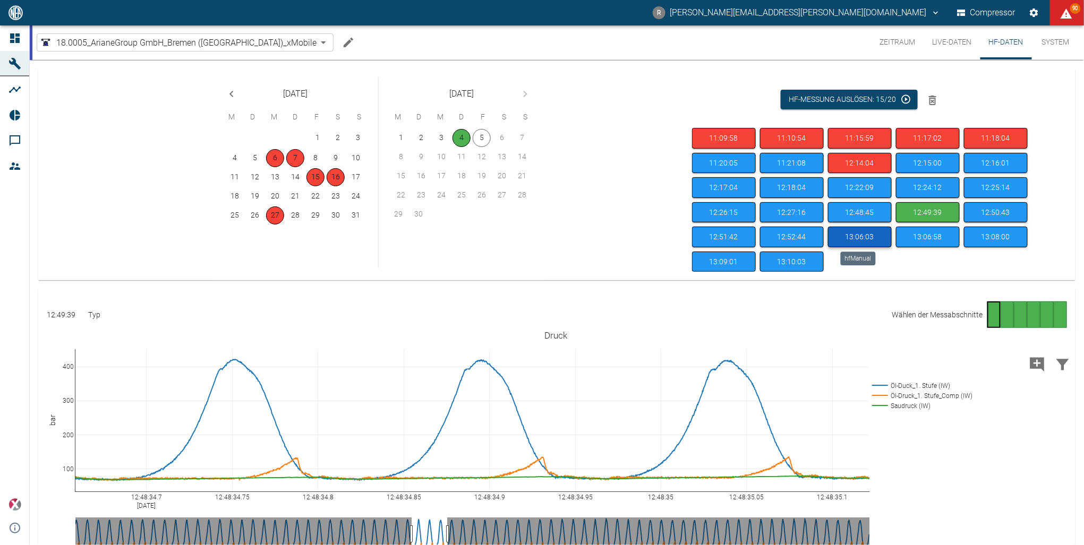
click at [855, 231] on button "13:06:03" at bounding box center [860, 237] width 64 height 21
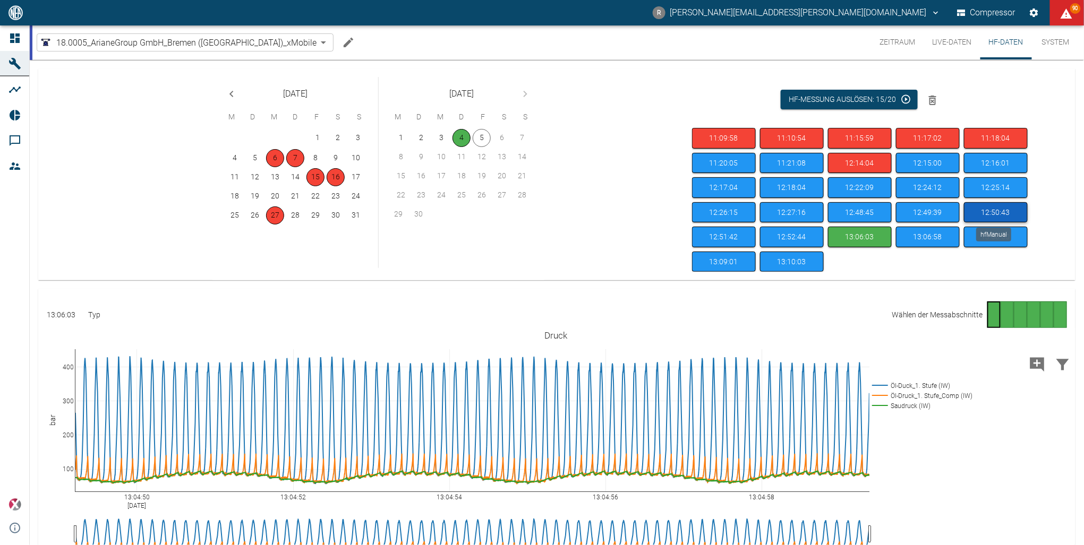
click at [991, 209] on button "12:50:43" at bounding box center [996, 212] width 64 height 21
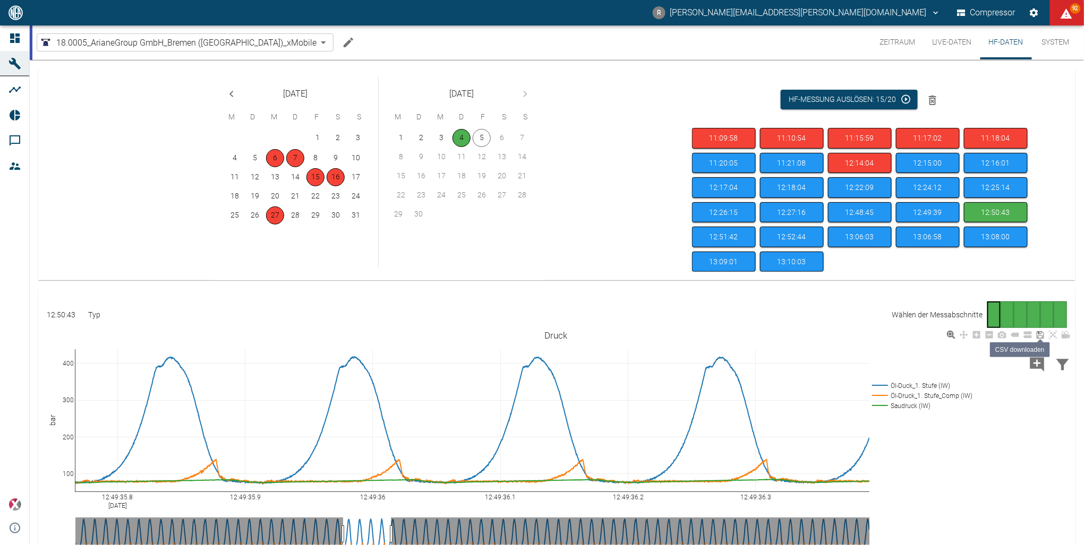
click at [1041, 335] on icon at bounding box center [1040, 335] width 8 height 8
click at [1028, 350] on button "Kommentar hinzufügen" at bounding box center [1036, 364] width 25 height 28
click at [1039, 333] on icon at bounding box center [1040, 335] width 8 height 8
